Goal: Task Accomplishment & Management: Manage account settings

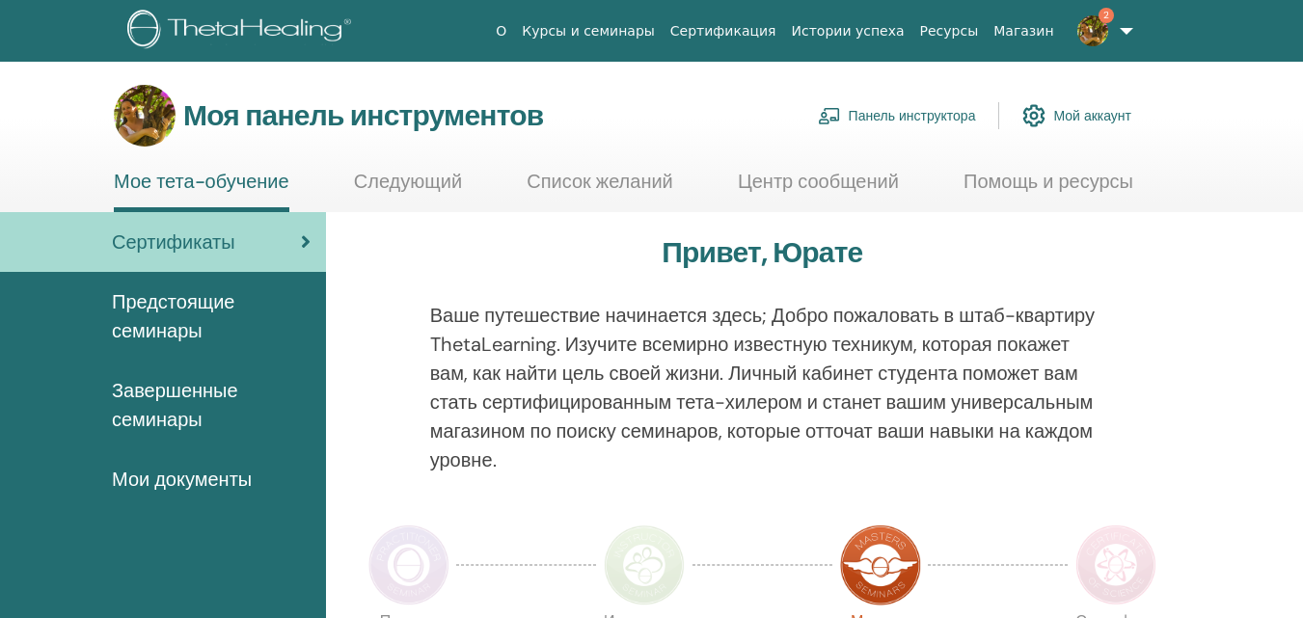
click at [894, 117] on font "Панель инструктора" at bounding box center [912, 116] width 127 height 17
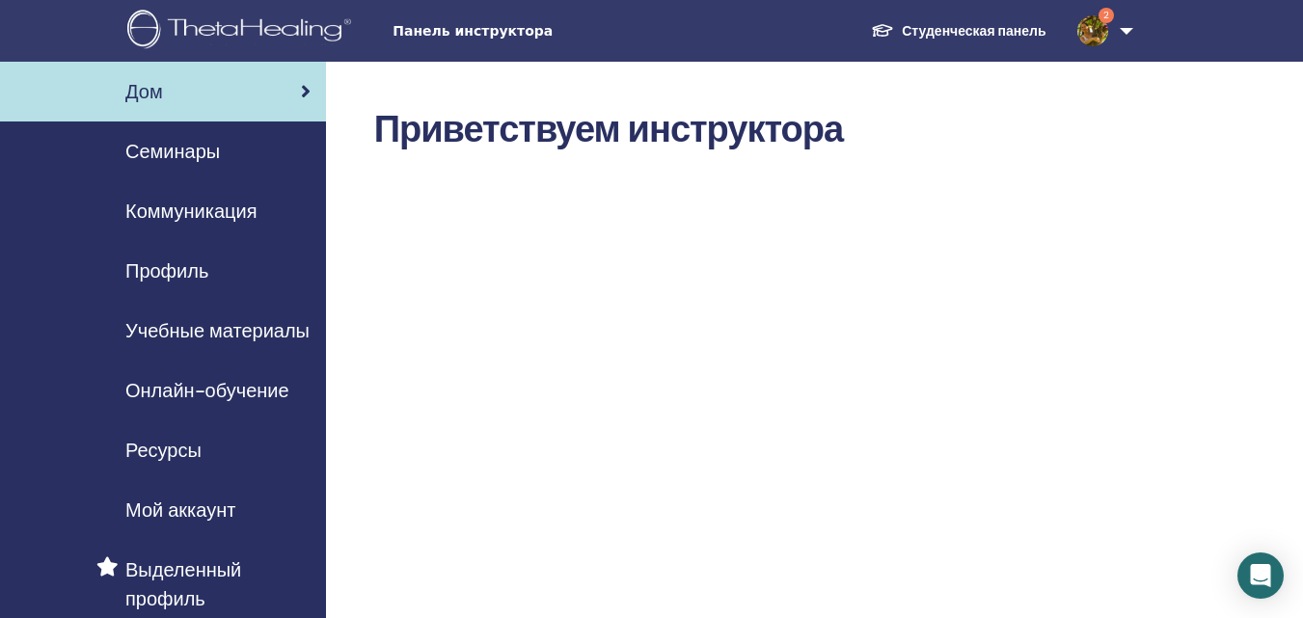
click at [189, 157] on font "Семинары" at bounding box center [172, 151] width 95 height 25
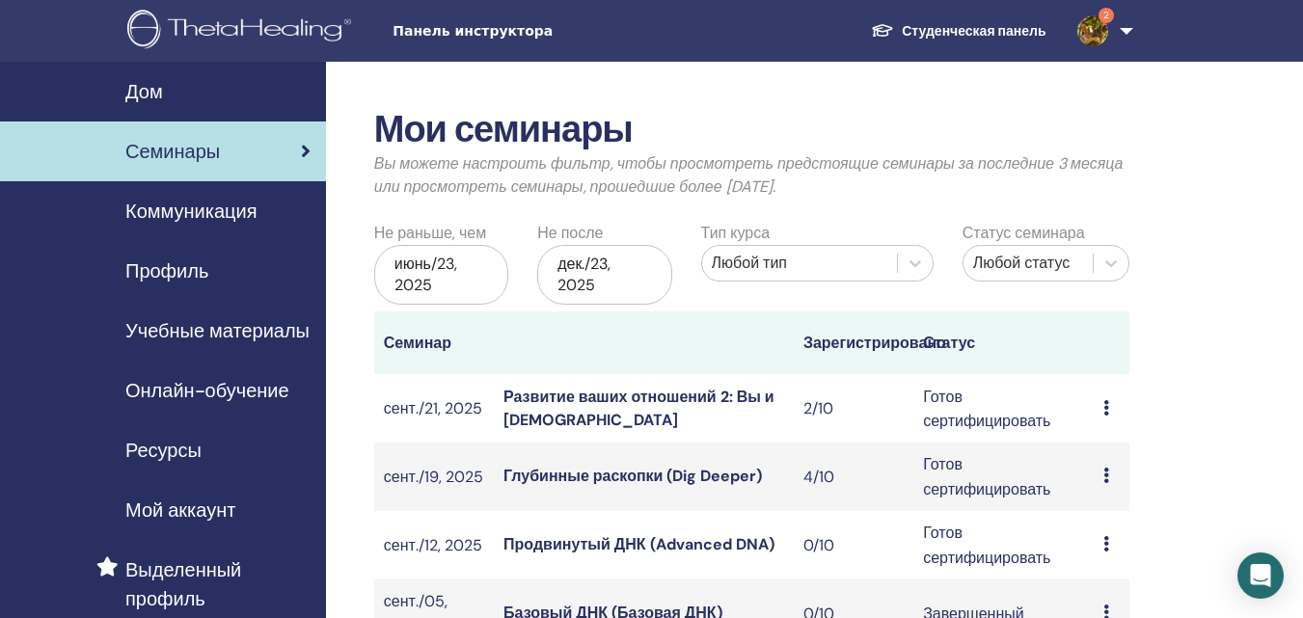
click at [669, 477] on font "Глубинные раскопки (Dig Deeper)" at bounding box center [632, 476] width 258 height 20
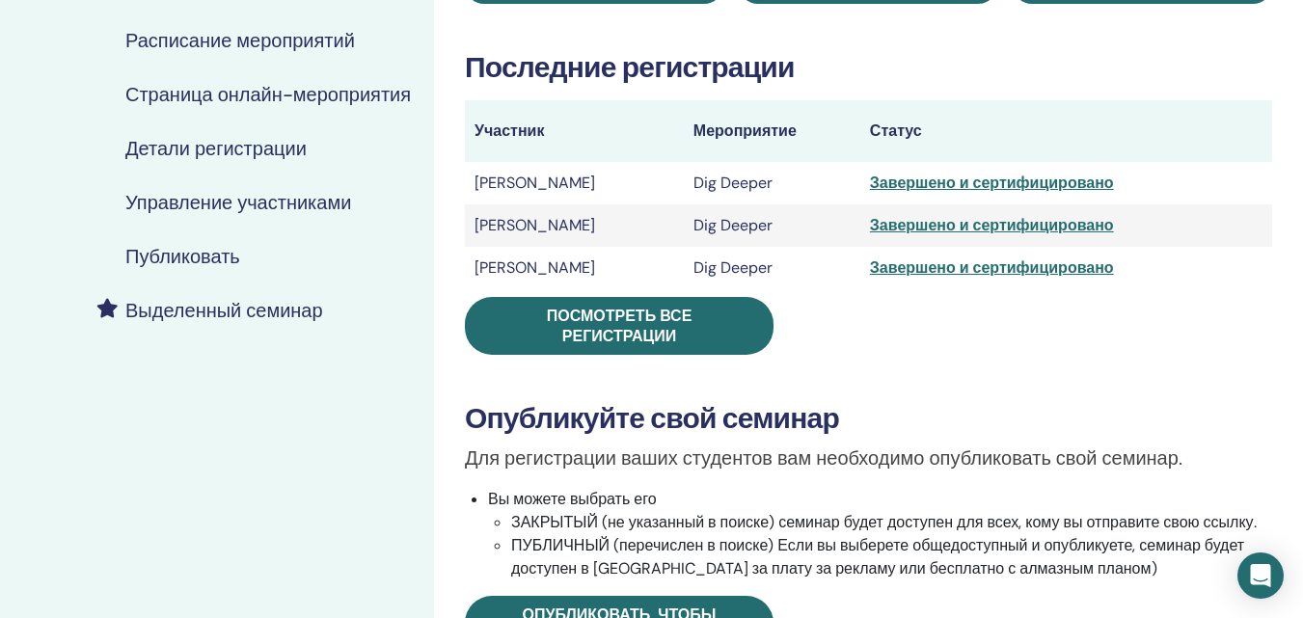
scroll to position [311, 0]
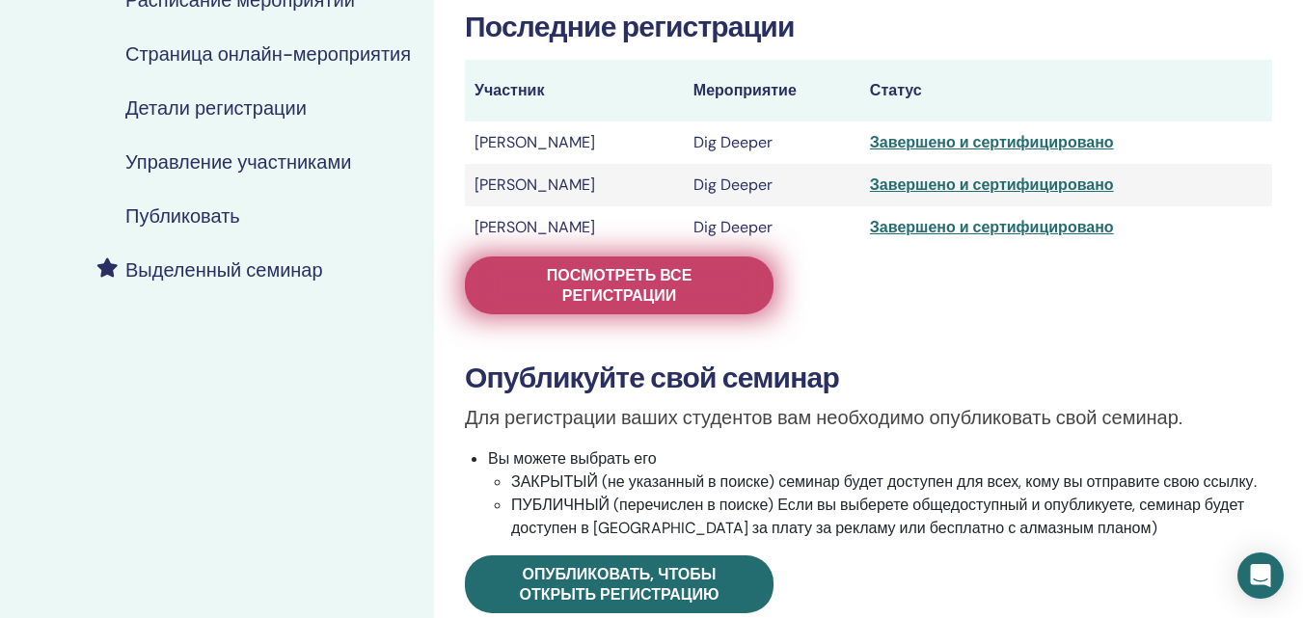
click at [603, 296] on span "Посмотреть все регистрации" at bounding box center [619, 285] width 260 height 41
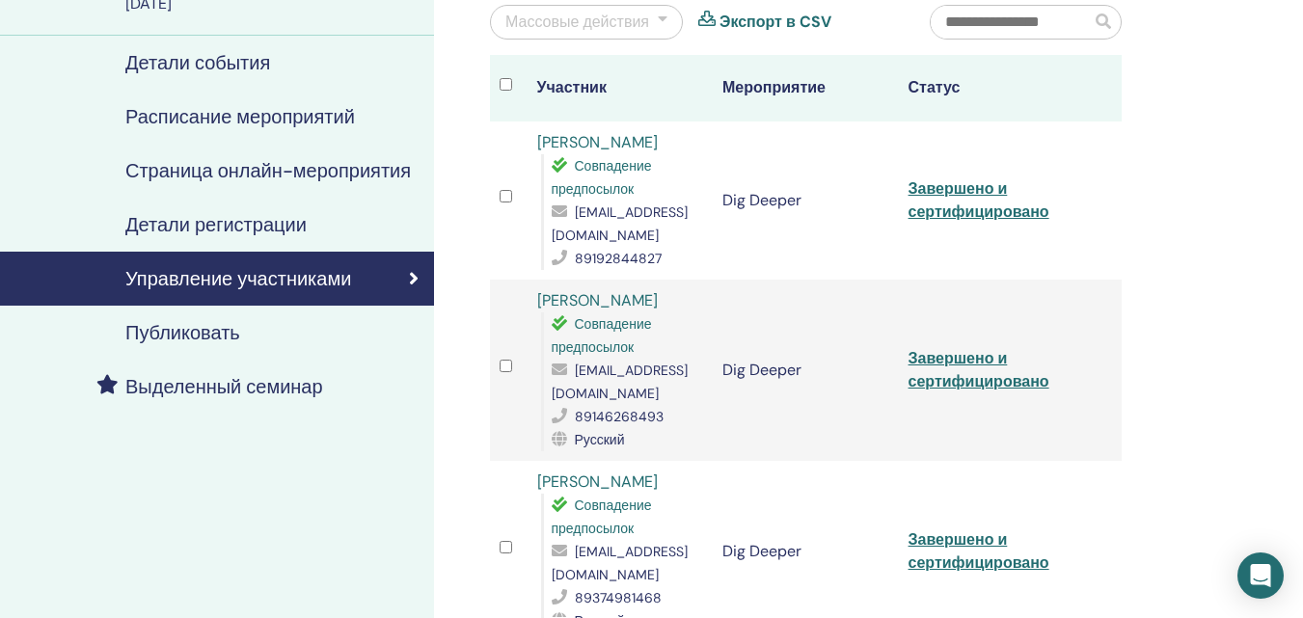
scroll to position [188, 0]
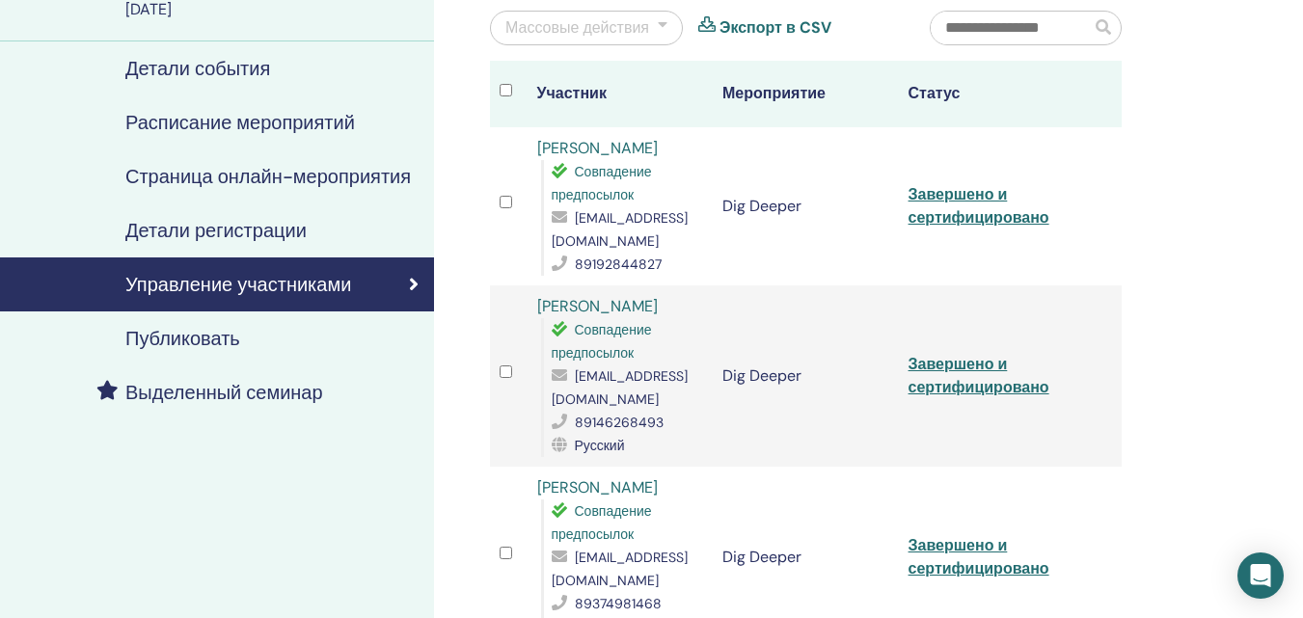
click at [605, 149] on link "Galina Griboedova" at bounding box center [597, 148] width 121 height 20
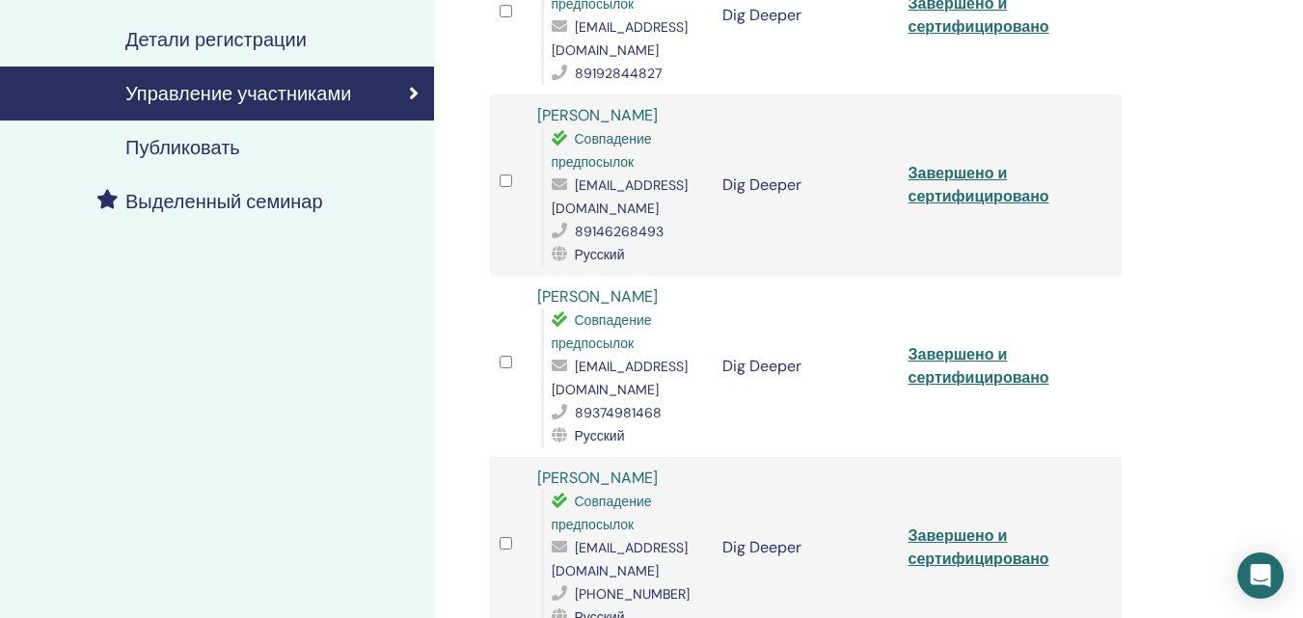
scroll to position [416, 0]
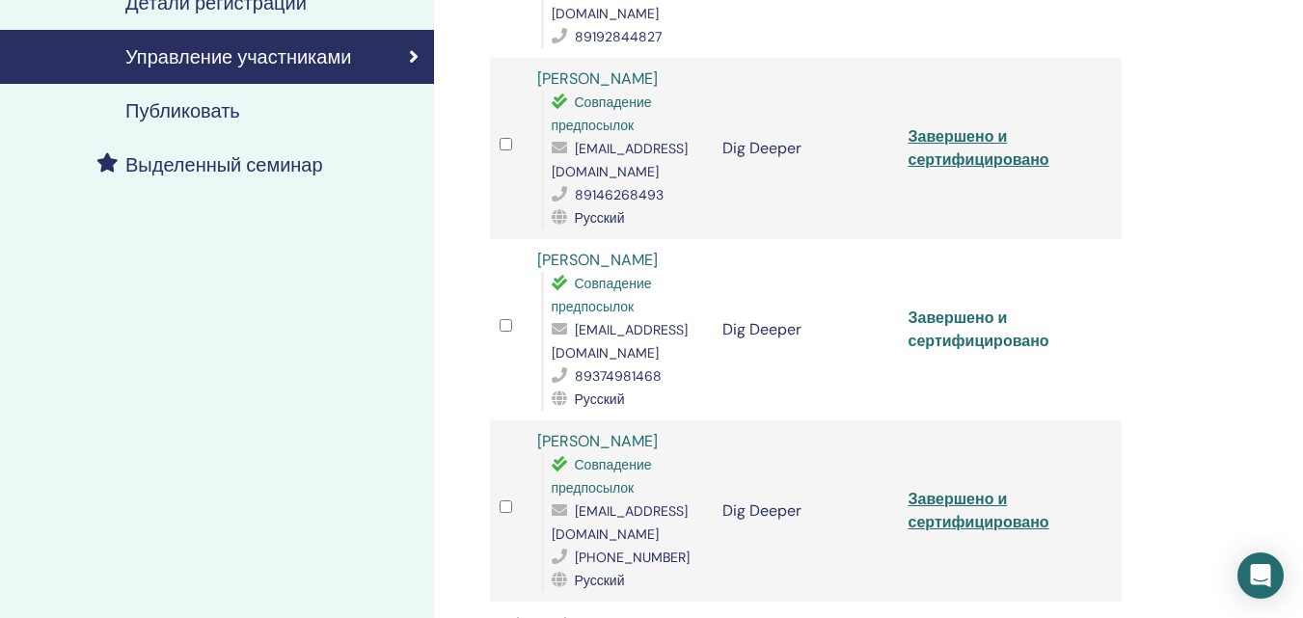
click at [1043, 344] on link "Завершено и сертифицировано" at bounding box center [978, 329] width 141 height 43
click at [980, 160] on link "Завершено и сертифицировано" at bounding box center [978, 147] width 141 height 43
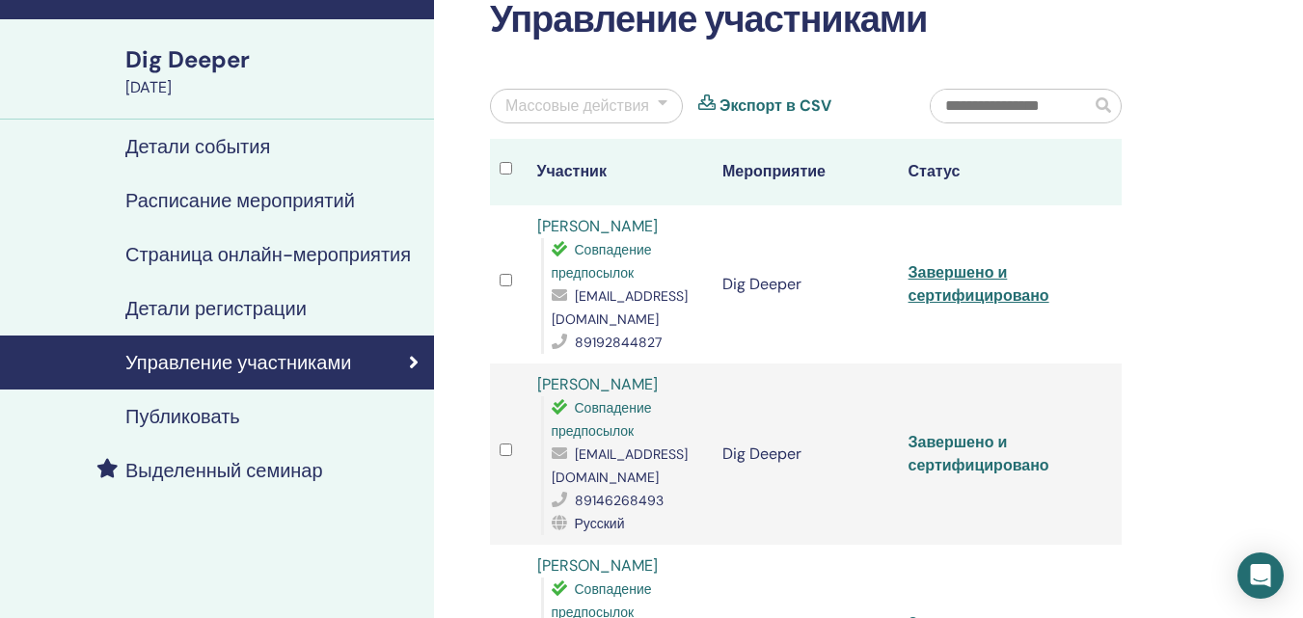
scroll to position [0, 0]
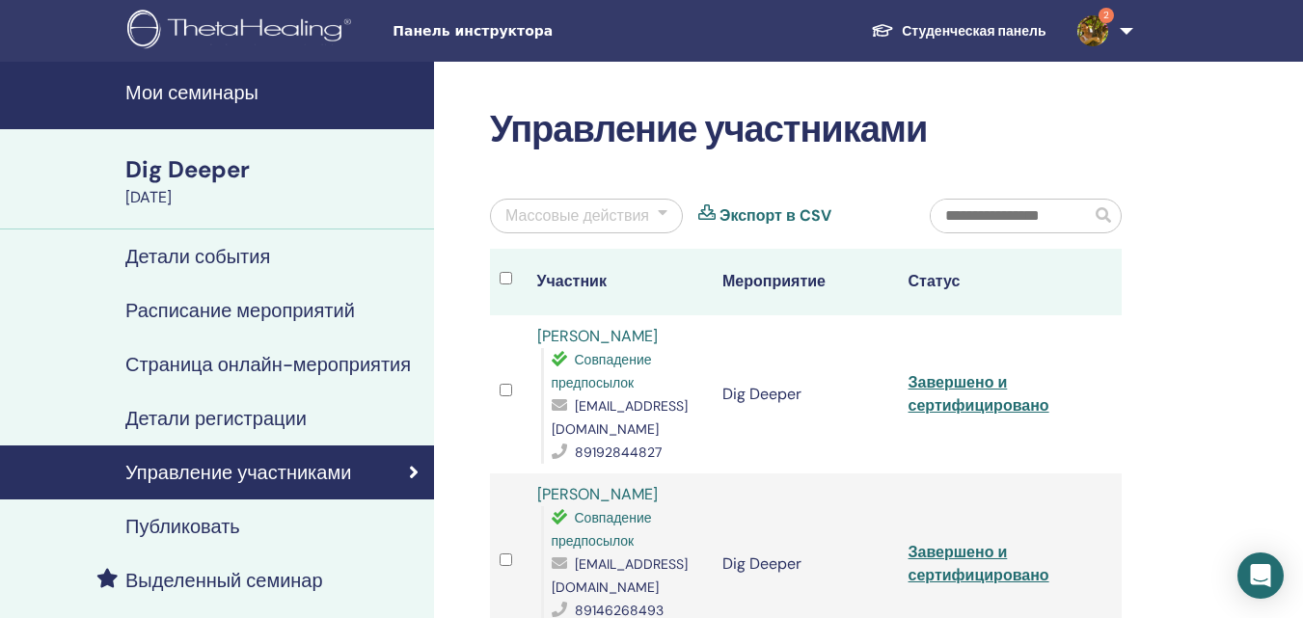
click at [209, 95] on h4 "Мои семинары" at bounding box center [273, 92] width 297 height 23
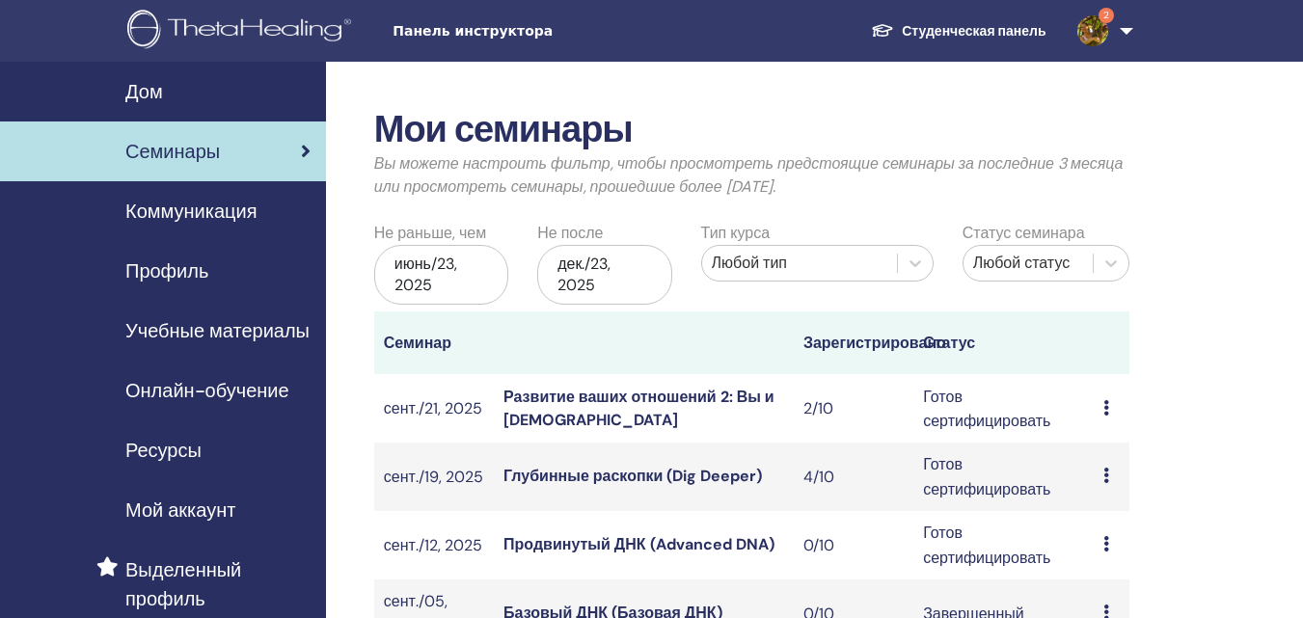
click at [675, 399] on font "Развитие ваших отношений 2: Вы и Бог" at bounding box center [638, 408] width 271 height 43
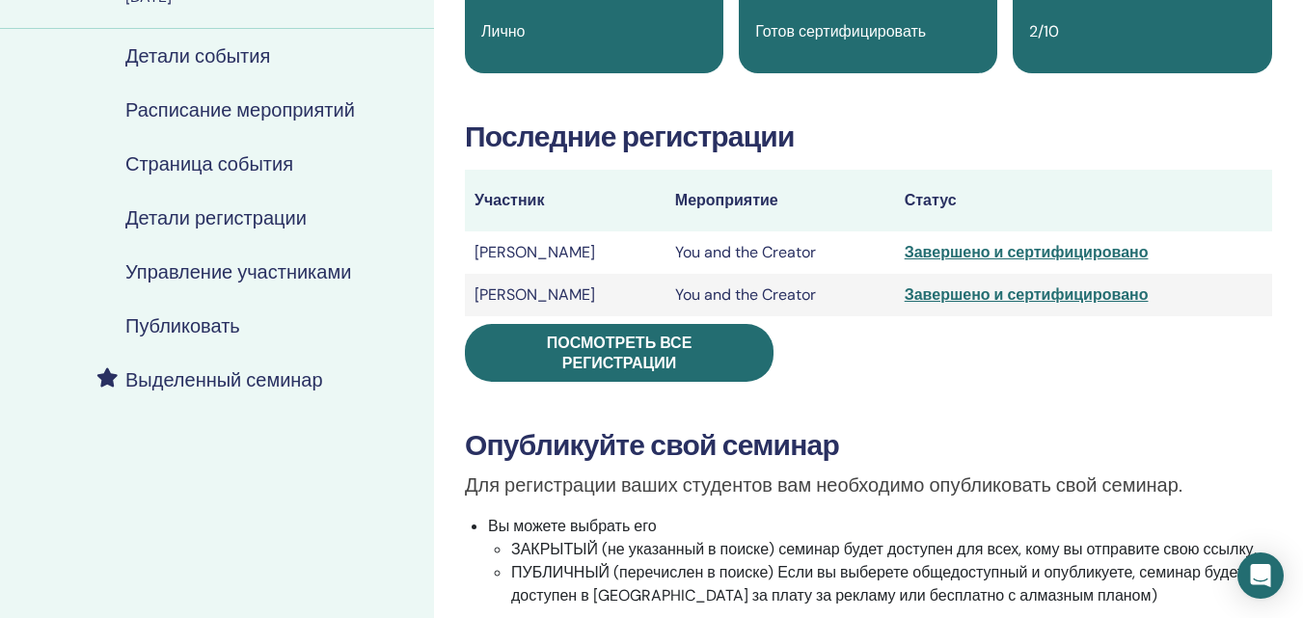
scroll to position [204, 0]
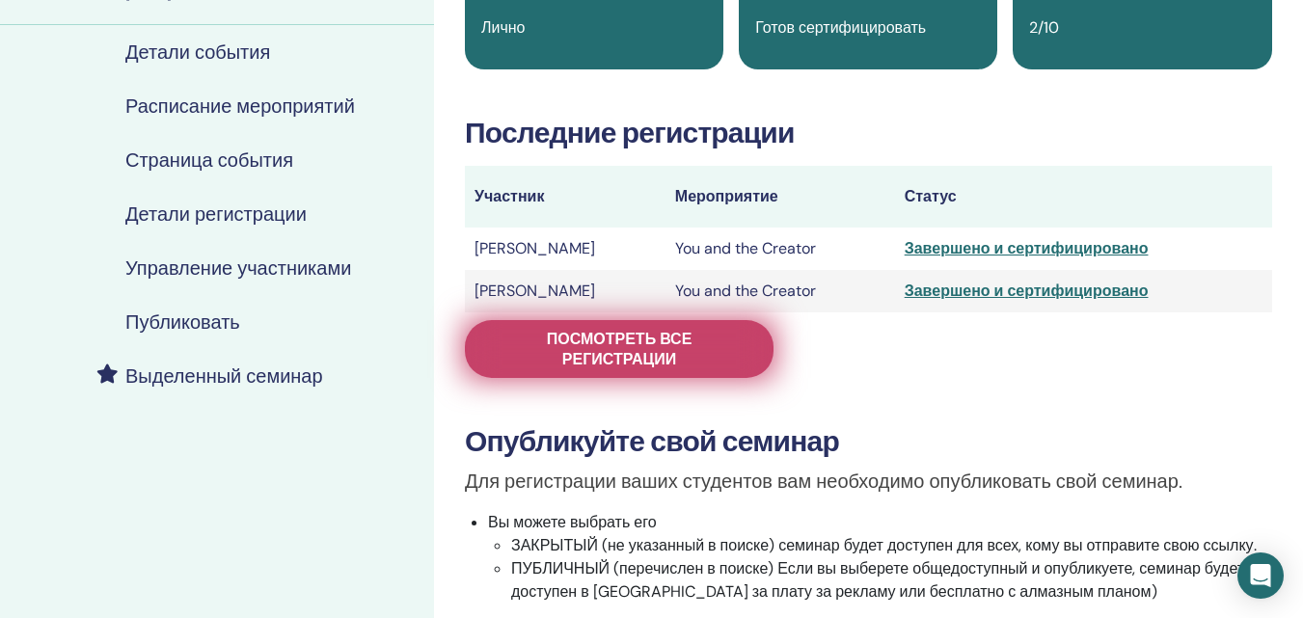
click at [668, 339] on span "Посмотреть все регистрации" at bounding box center [619, 349] width 260 height 41
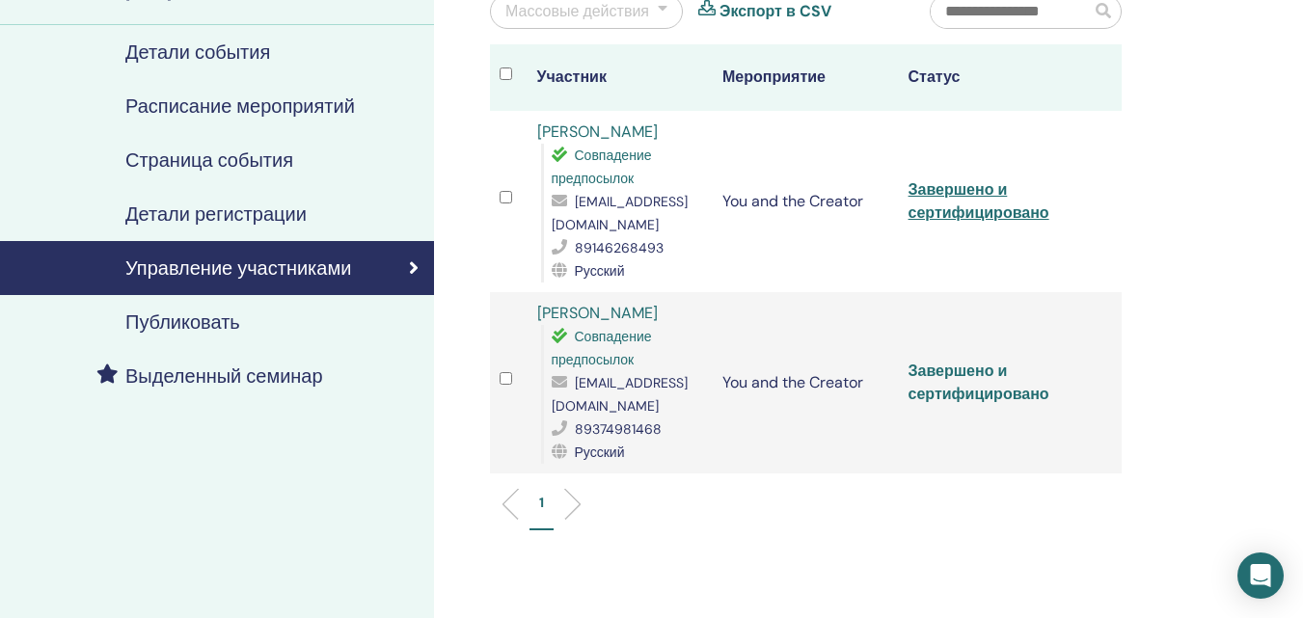
click at [992, 393] on link "Завершено и сертифицировано" at bounding box center [978, 382] width 141 height 43
click at [960, 210] on link "Завершено и сертифицировано" at bounding box center [978, 200] width 141 height 43
